Goal: Browse casually

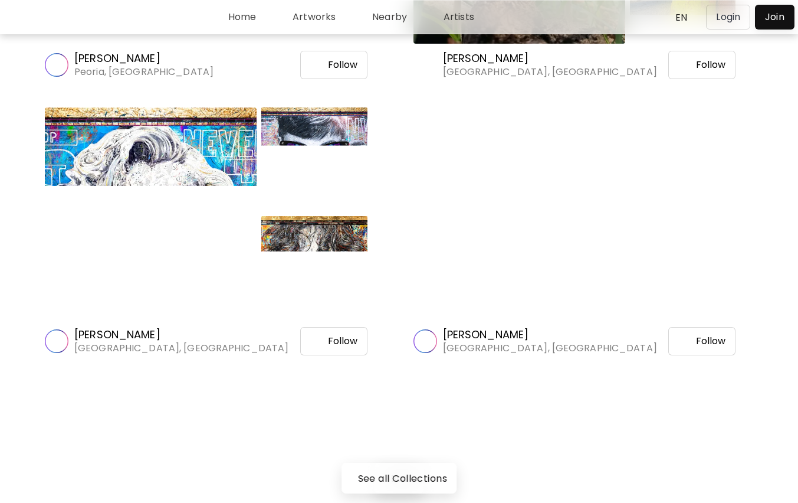
scroll to position [1361, 0]
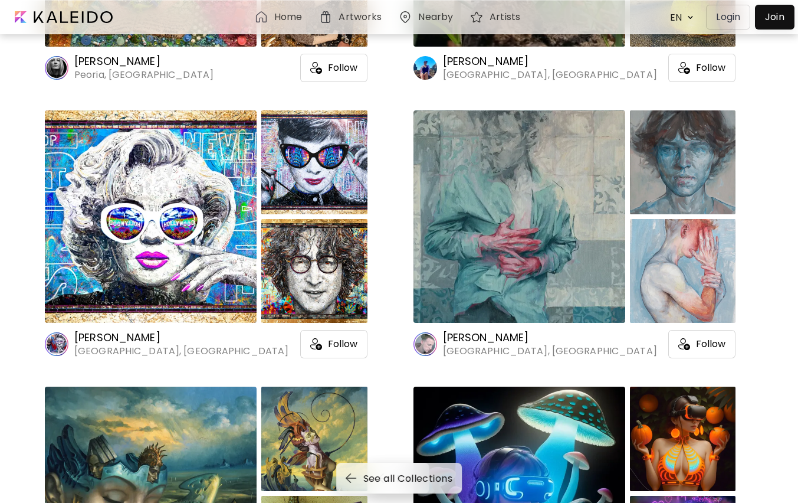
click at [183, 239] on div at bounding box center [151, 216] width 212 height 213
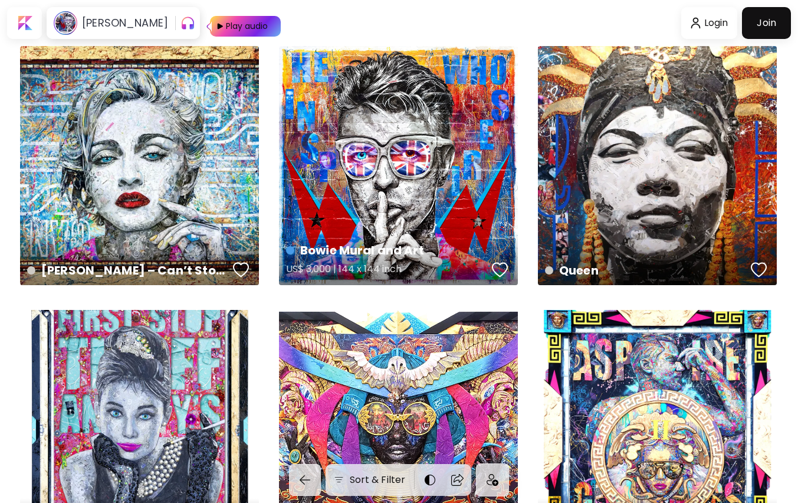
click at [353, 187] on div "Bowie Mural and Art US$ 3,000 | 144 x 144 inch" at bounding box center [398, 165] width 239 height 239
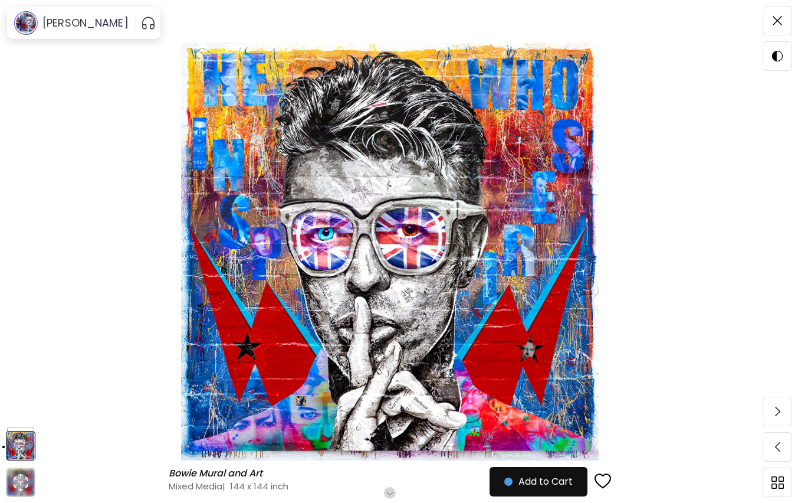
scroll to position [103, 0]
